Goal: Task Accomplishment & Management: Manage account settings

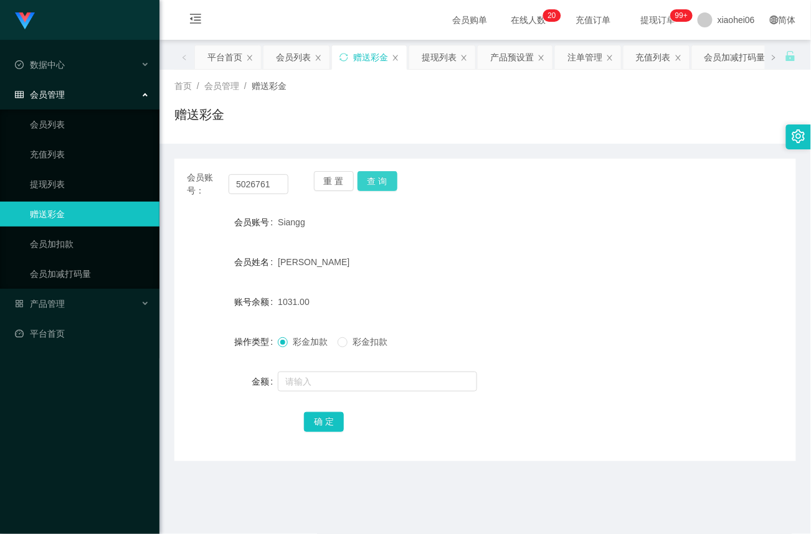
type input "5026761"
click at [386, 182] on button "查 询" at bounding box center [377, 181] width 40 height 20
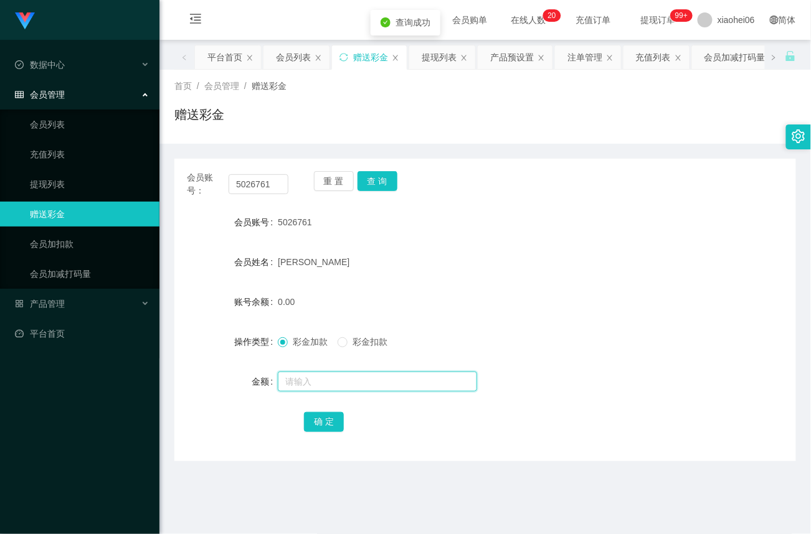
click at [308, 372] on input "text" at bounding box center [377, 382] width 199 height 20
type input "64"
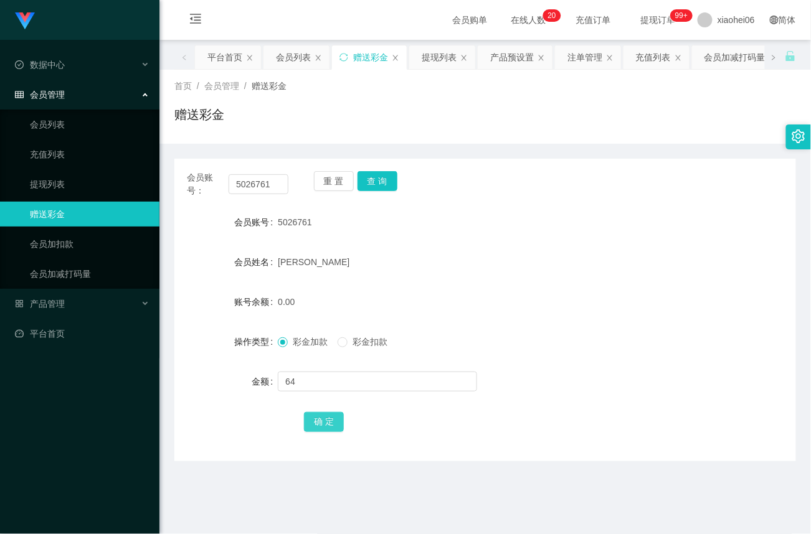
click at [320, 415] on button "确 定" at bounding box center [324, 422] width 40 height 20
drag, startPoint x: 277, startPoint y: 182, endPoint x: 130, endPoint y: 190, distance: 147.8
click at [130, 190] on section "Jingdong工作台代理端 数据中心 会员管理 会员列表 充值列表 提现列表 赠送彩金 会员加扣款 会员加减打码量 产品管理 平台首页 保存配置 重置配置 …" at bounding box center [405, 377] width 811 height 755
paste input "85907999"
type input "85907999"
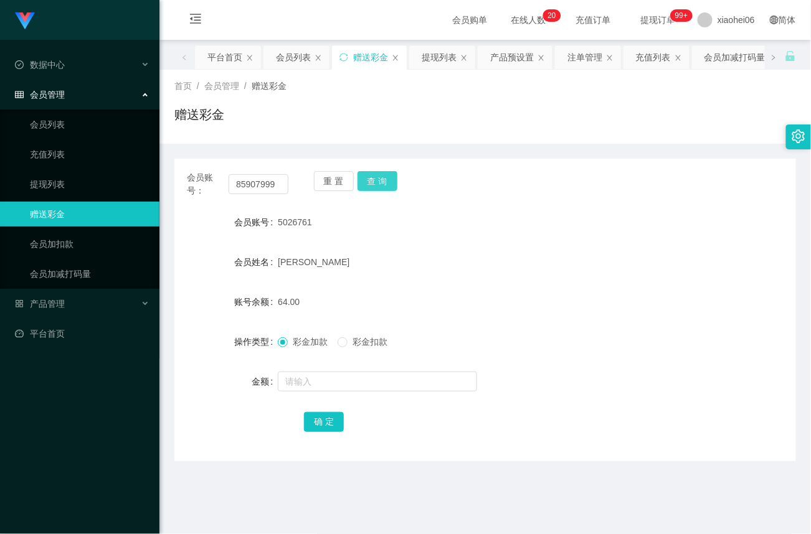
click at [384, 179] on button "查 询" at bounding box center [377, 181] width 40 height 20
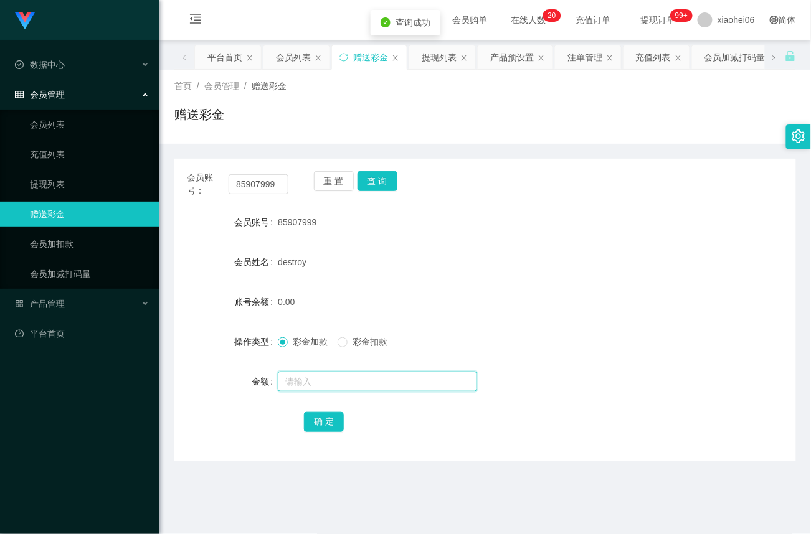
click at [296, 384] on input "text" at bounding box center [377, 382] width 199 height 20
type input "100"
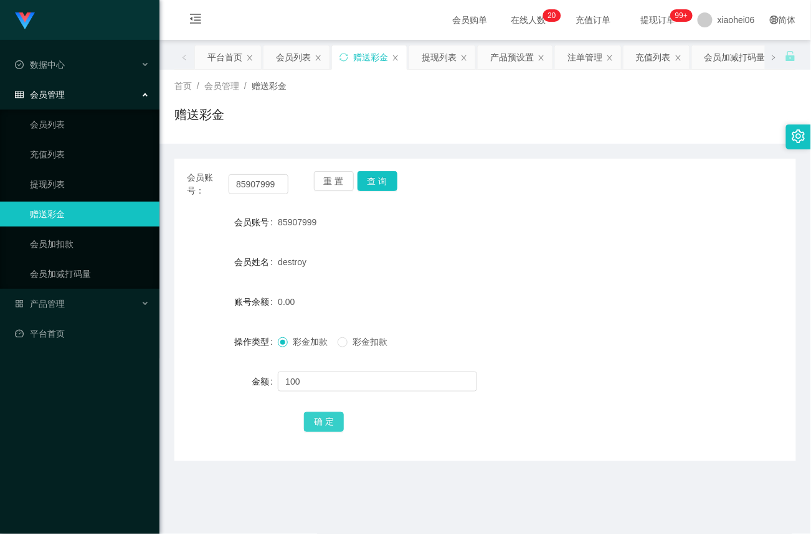
click at [331, 423] on button "确 定" at bounding box center [324, 422] width 40 height 20
click at [64, 182] on link "提现列表" at bounding box center [90, 184] width 120 height 25
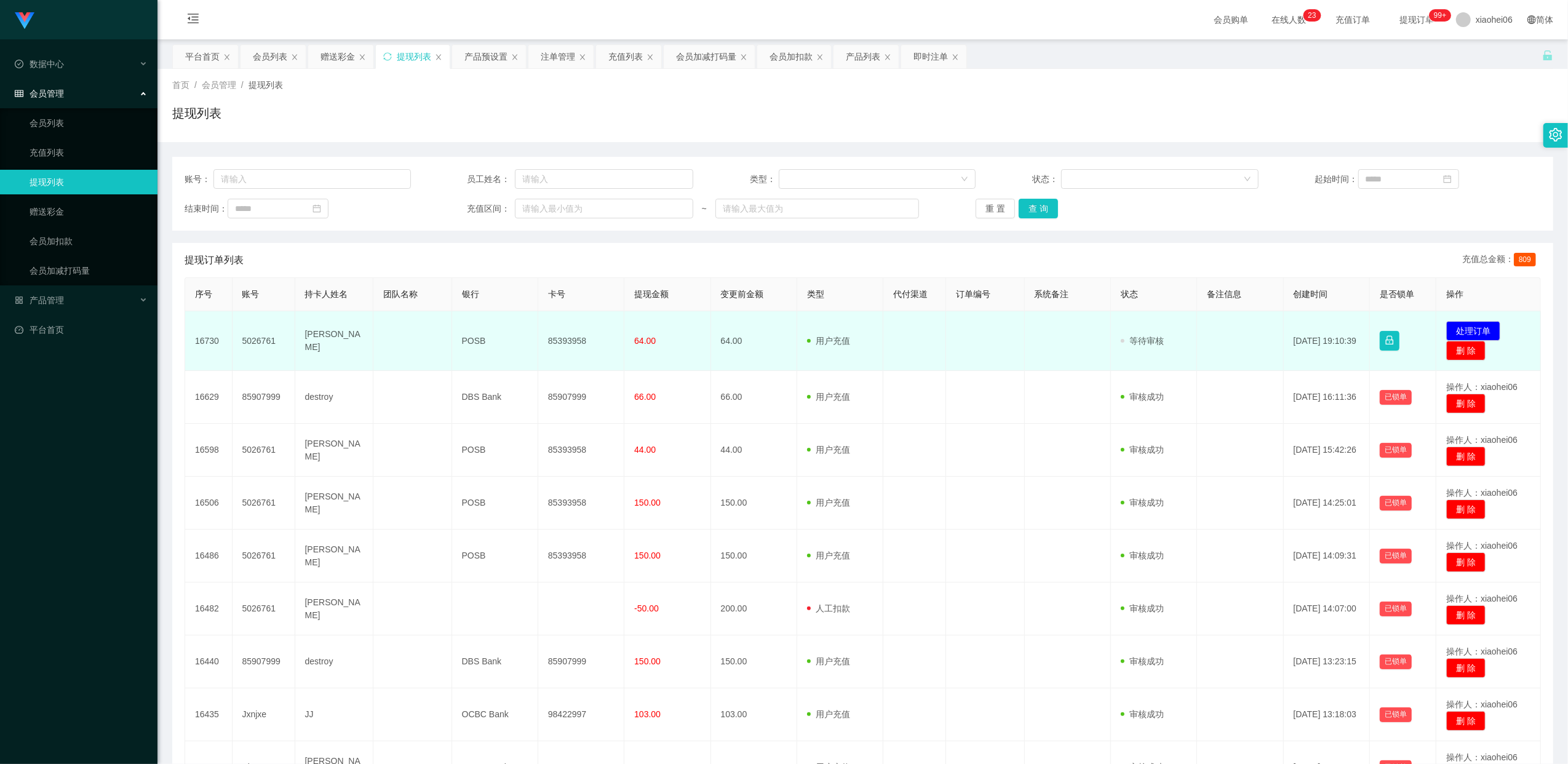
click at [566, 343] on td "85393958" at bounding box center [581, 341] width 86 height 59
copy td "85393958"
click at [800, 333] on button "处理订单" at bounding box center [1473, 331] width 54 height 20
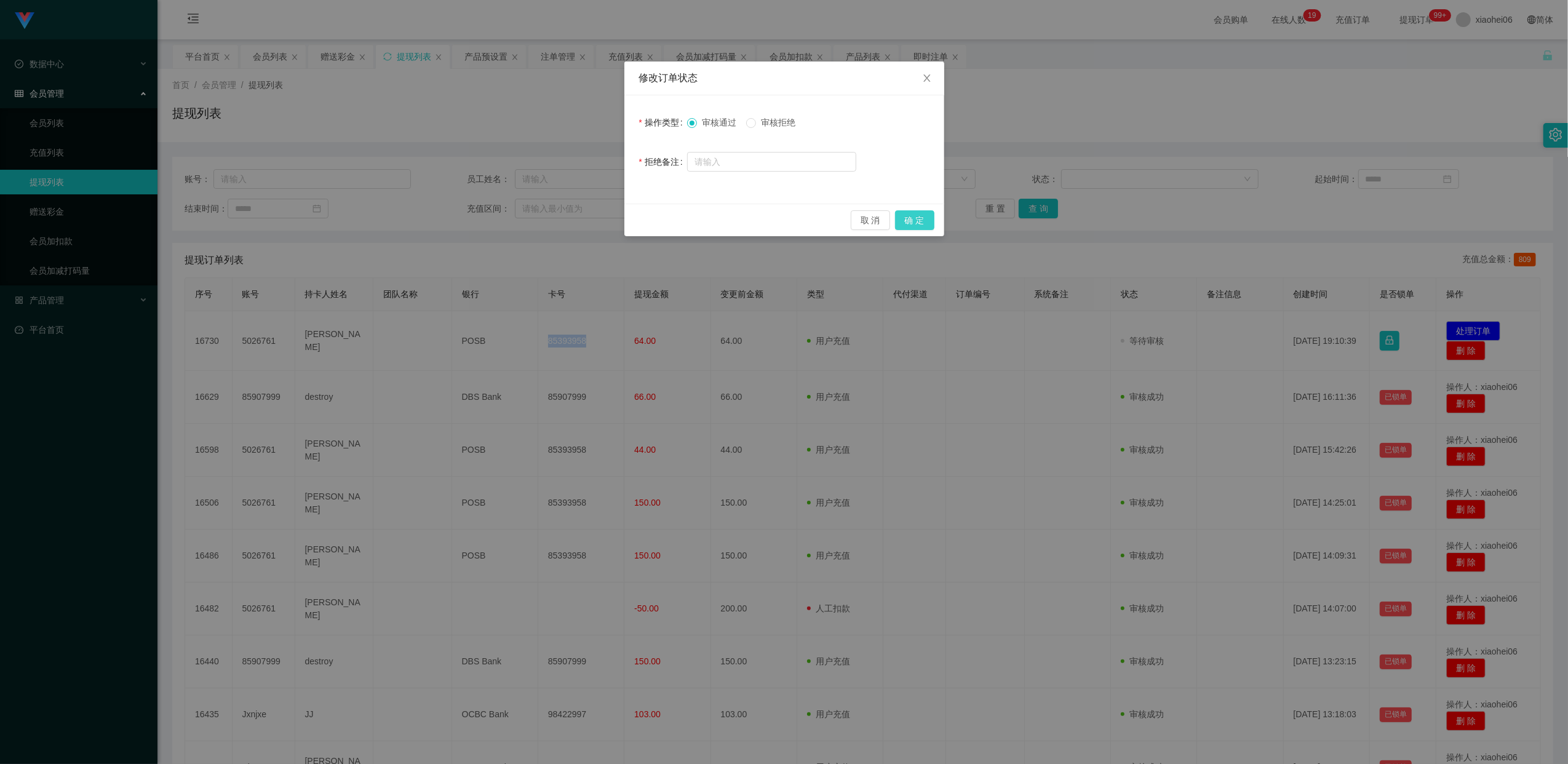
drag, startPoint x: 919, startPoint y: 217, endPoint x: 1110, endPoint y: 219, distance: 191.0
click at [800, 217] on button "确 定" at bounding box center [915, 220] width 40 height 20
